Goal: Task Accomplishment & Management: Manage account settings

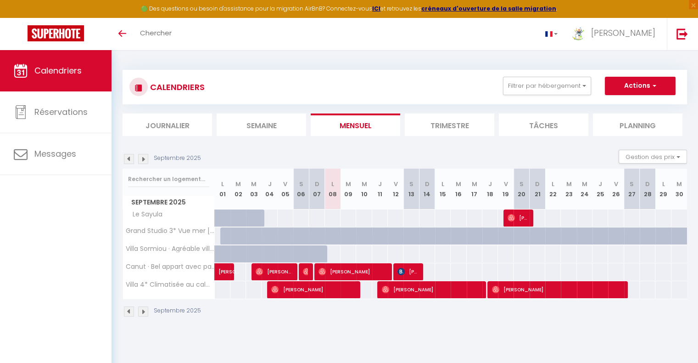
click at [129, 160] on img at bounding box center [129, 159] width 10 height 10
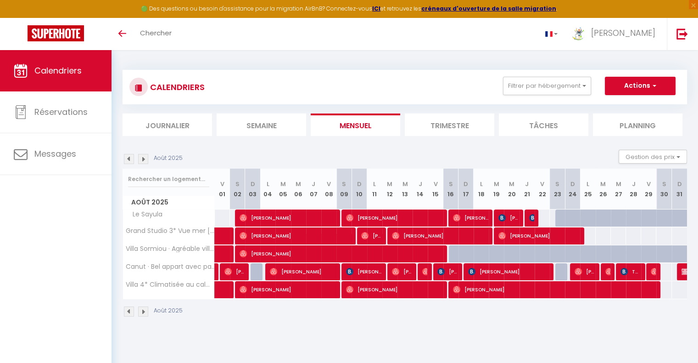
click at [129, 160] on img at bounding box center [129, 159] width 10 height 10
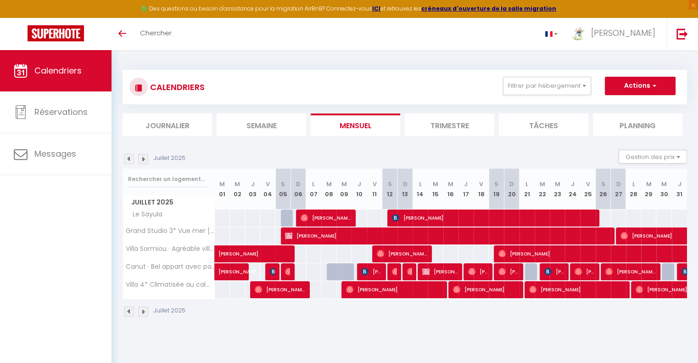
click at [129, 160] on img at bounding box center [129, 159] width 10 height 10
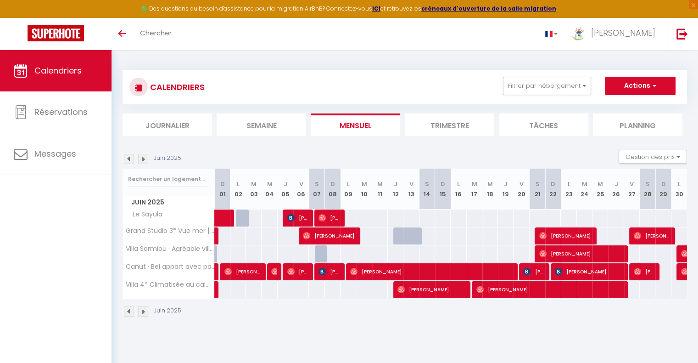
click at [129, 160] on img at bounding box center [129, 159] width 10 height 10
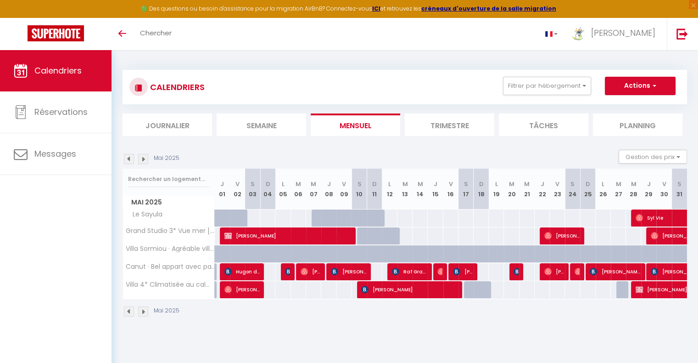
click at [129, 160] on img at bounding box center [129, 159] width 10 height 10
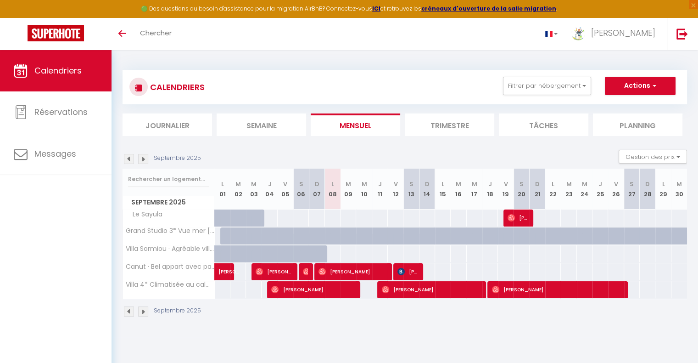
click at [128, 159] on img at bounding box center [129, 159] width 10 height 10
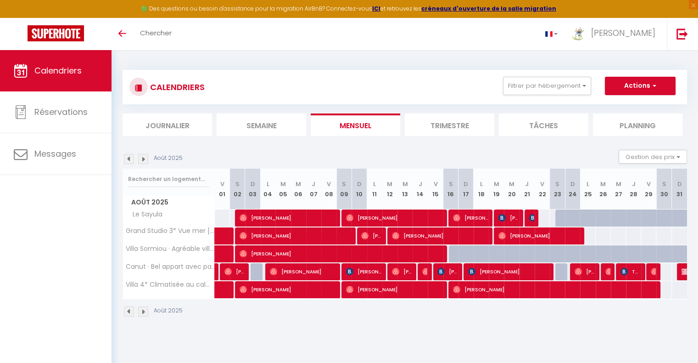
click at [128, 159] on img at bounding box center [129, 159] width 10 height 10
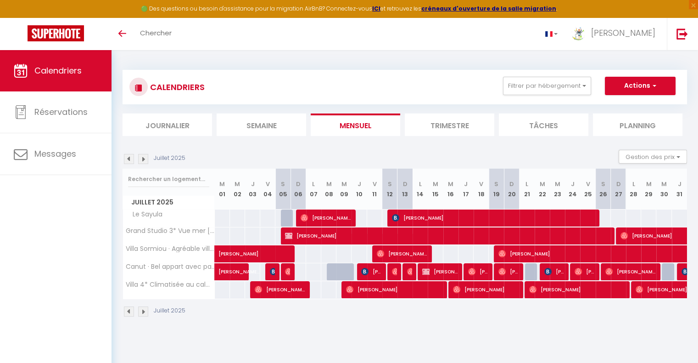
click at [128, 159] on img at bounding box center [129, 159] width 10 height 10
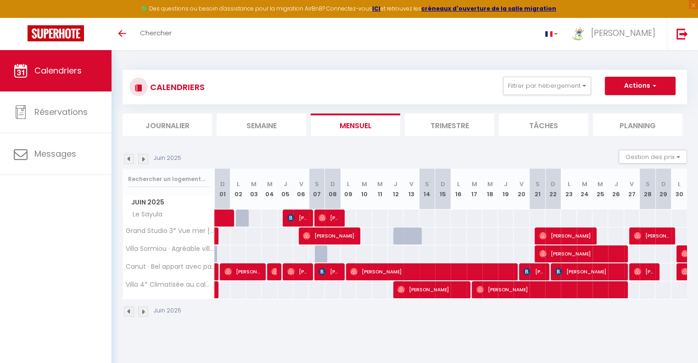
click at [128, 159] on img at bounding box center [129, 159] width 10 height 10
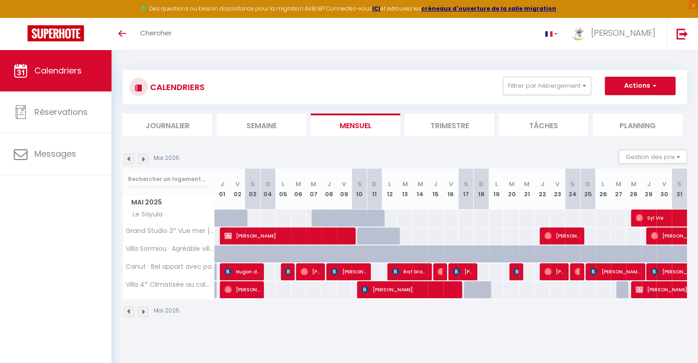
click at [143, 158] on img at bounding box center [143, 159] width 10 height 10
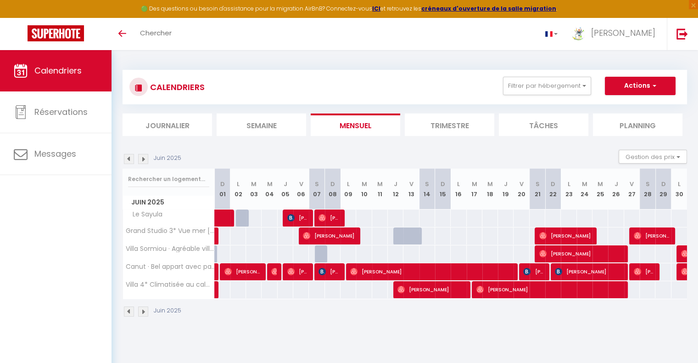
click at [143, 158] on img at bounding box center [143, 159] width 10 height 10
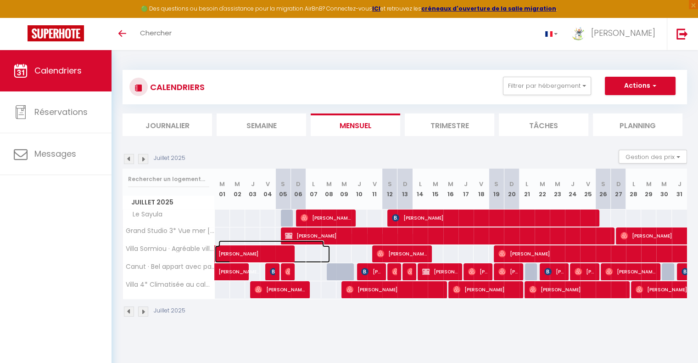
click at [229, 253] on span "[PERSON_NAME]" at bounding box center [271, 248] width 106 height 17
select select "OK"
select select "0"
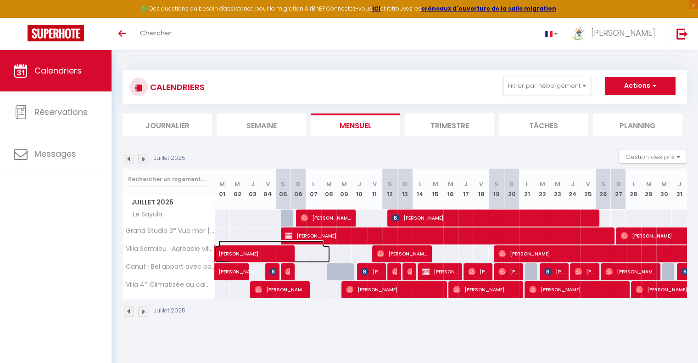
select select "1"
select select
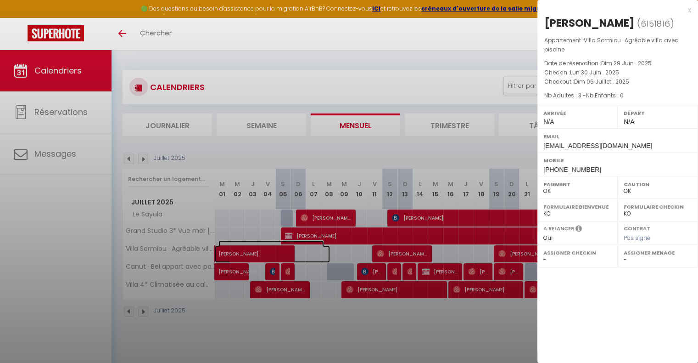
select select "13034"
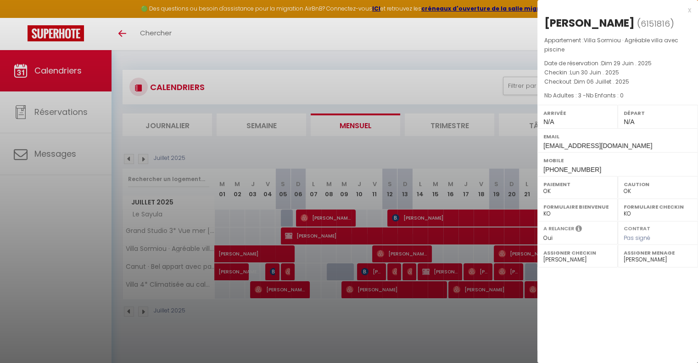
click at [127, 157] on div at bounding box center [349, 181] width 698 height 363
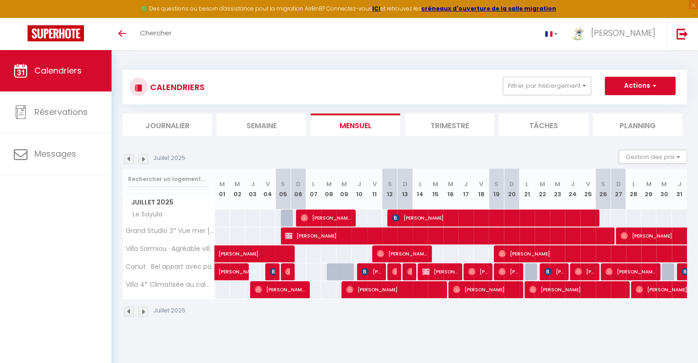
click at [128, 157] on img at bounding box center [129, 159] width 10 height 10
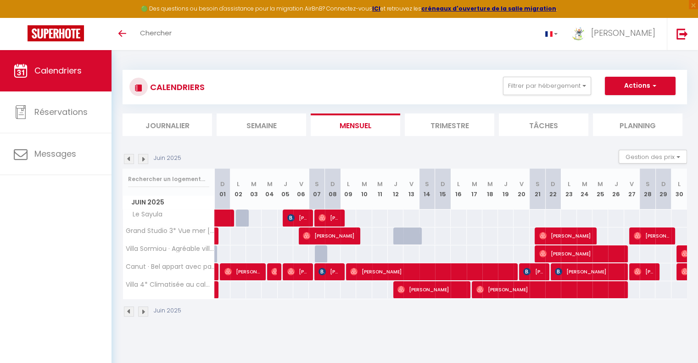
click at [129, 157] on img at bounding box center [129, 159] width 10 height 10
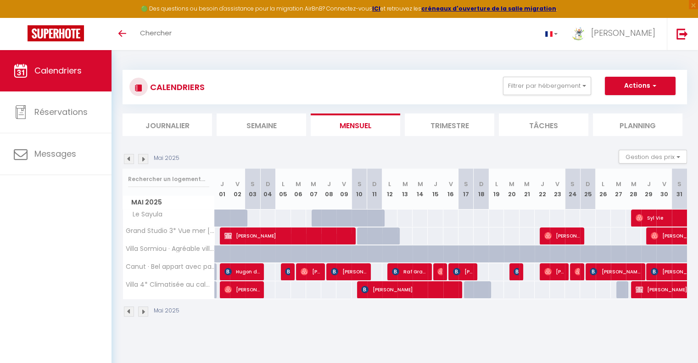
click at [142, 159] on img at bounding box center [143, 159] width 10 height 10
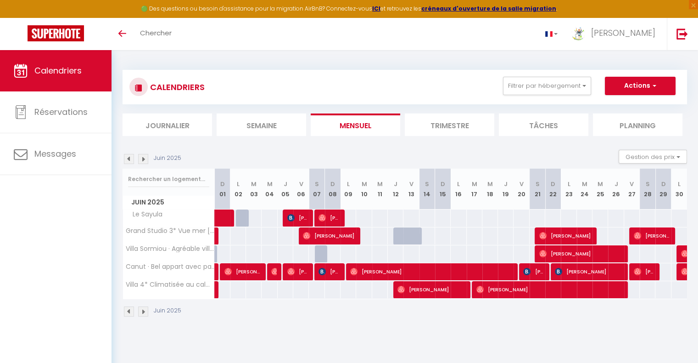
click at [144, 159] on img at bounding box center [143, 159] width 10 height 10
